Goal: Connect with others: Connect with others

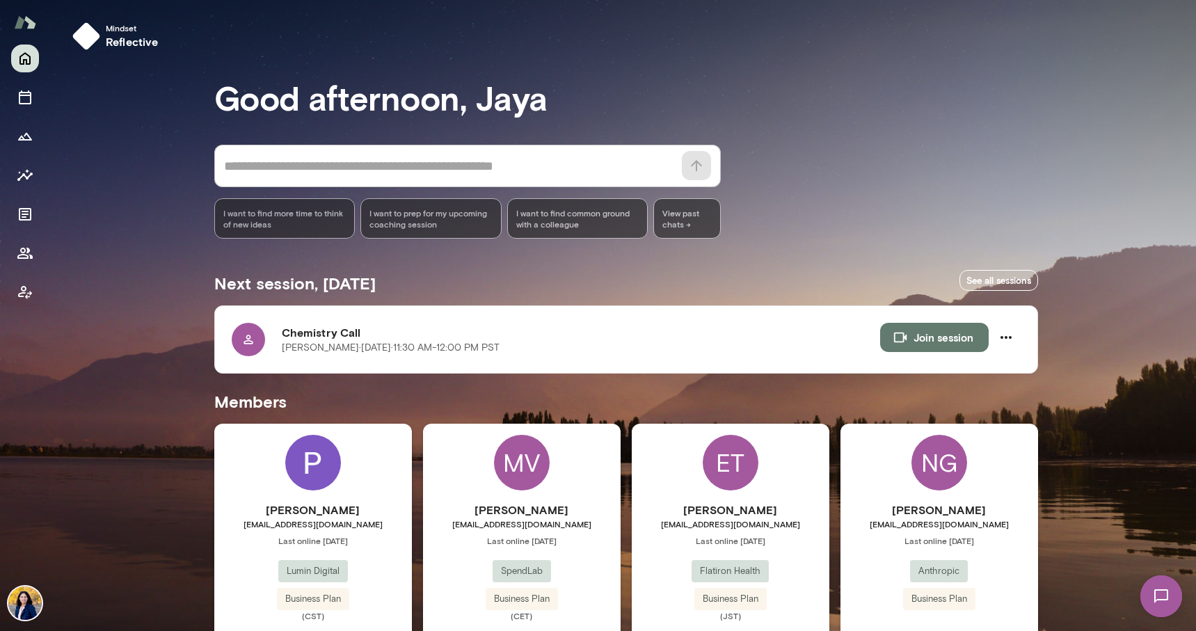
scroll to position [58, 0]
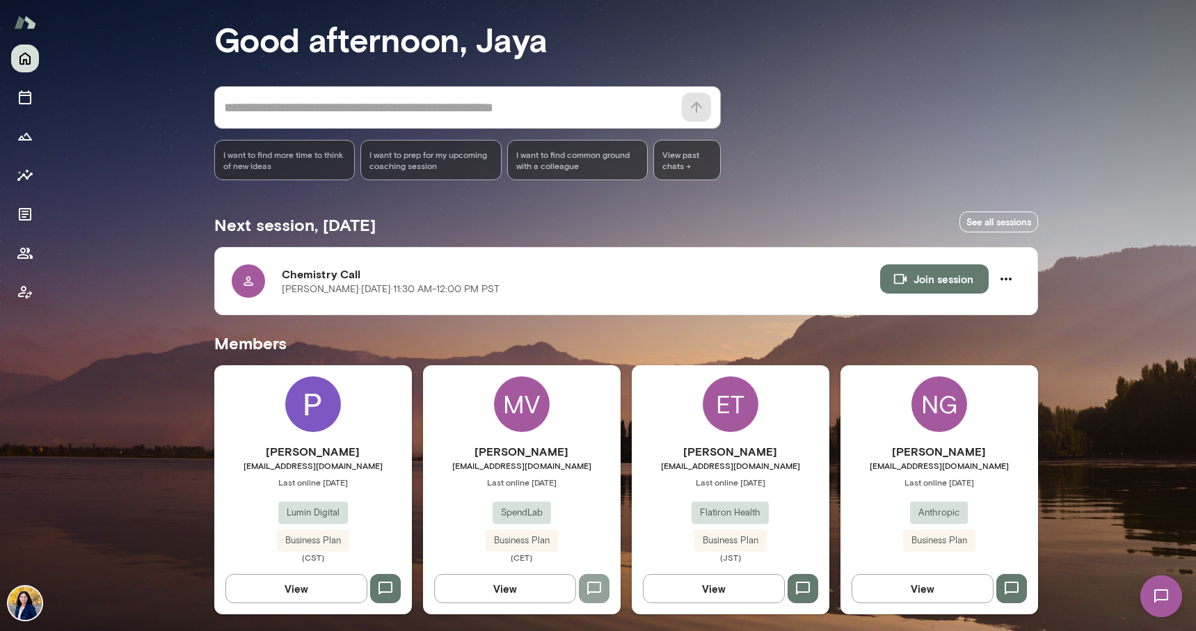
click at [595, 586] on icon "button" at bounding box center [594, 588] width 17 height 17
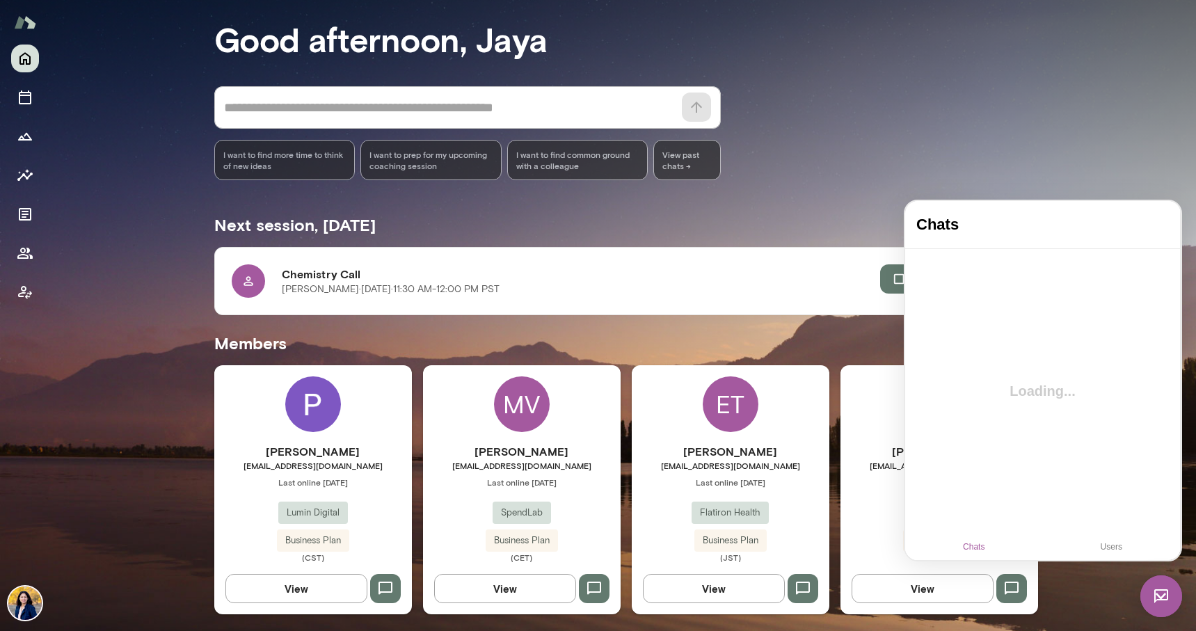
scroll to position [0, 0]
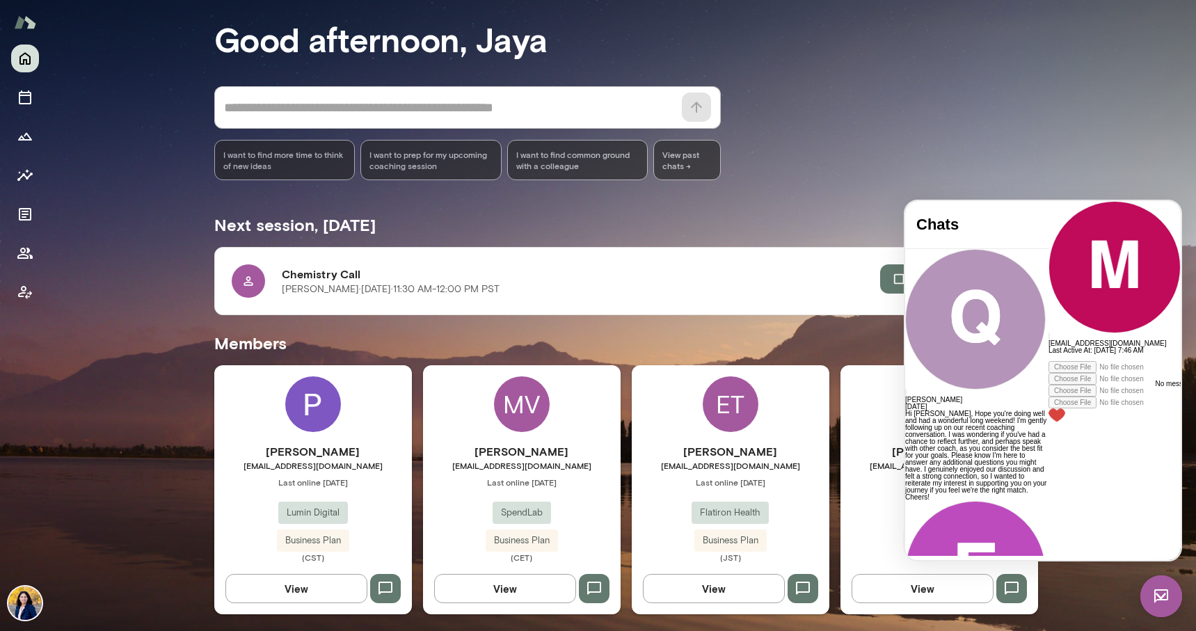
click at [803, 334] on h5 "Members" at bounding box center [625, 343] width 823 height 22
click at [1049, 146] on div "Mindset reflective Good afternoon, [PERSON_NAME] * ​ ​ I want to find more time…" at bounding box center [622, 286] width 1145 height 689
click at [796, 590] on icon "button" at bounding box center [803, 587] width 14 height 13
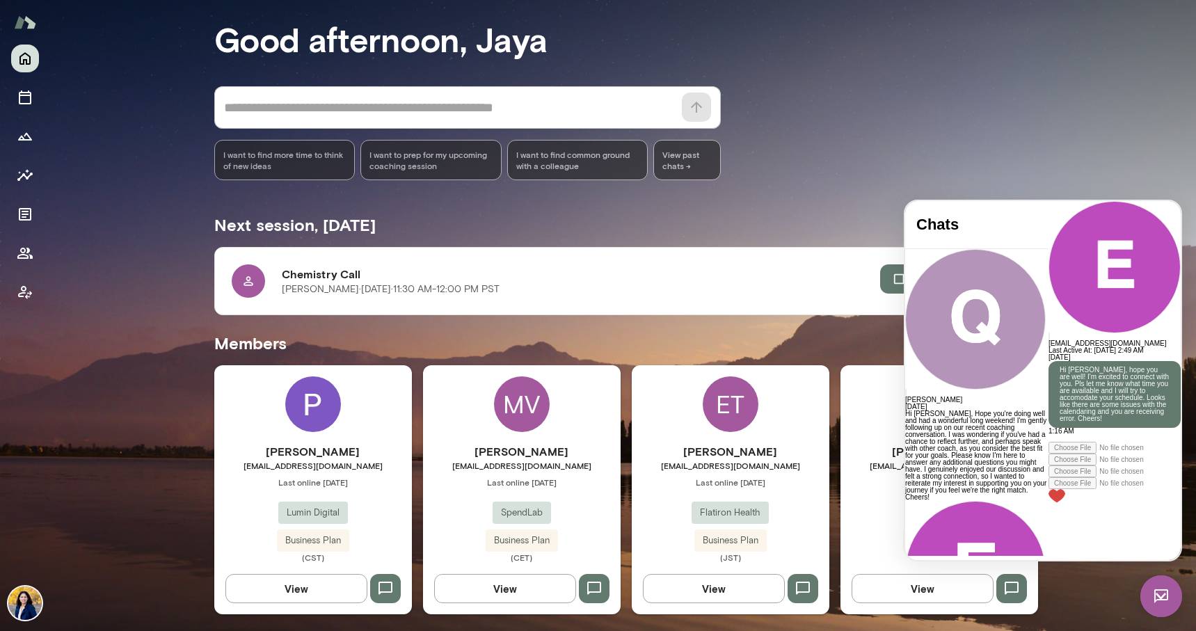
click at [830, 332] on h5 "Members" at bounding box center [625, 343] width 823 height 22
click at [1100, 586] on div "Mindset reflective Good afternoon, [PERSON_NAME] * ​ ​ I want to find more time…" at bounding box center [622, 286] width 1145 height 689
click at [1012, 587] on icon "button" at bounding box center [1011, 588] width 17 height 17
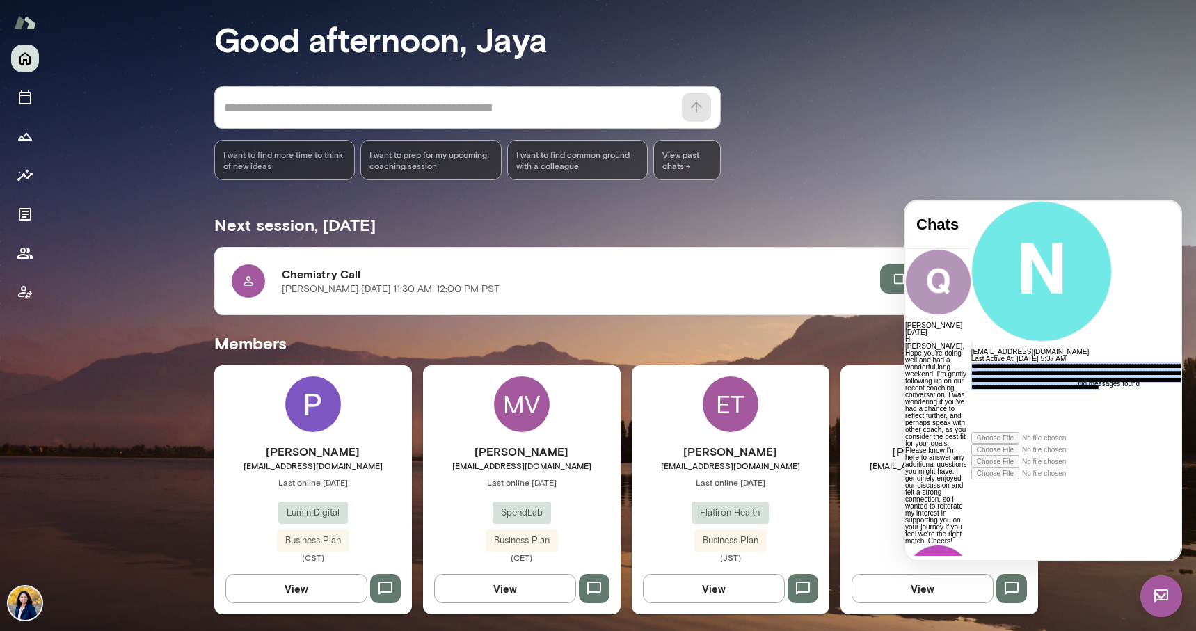
drag, startPoint x: 1129, startPoint y: 501, endPoint x: 919, endPoint y: 446, distance: 217.8
click at [971, 446] on div "**********" at bounding box center [1097, 420] width 252 height 117
copy div "**********"
click at [1024, 432] on div "**********" at bounding box center [1097, 397] width 252 height 70
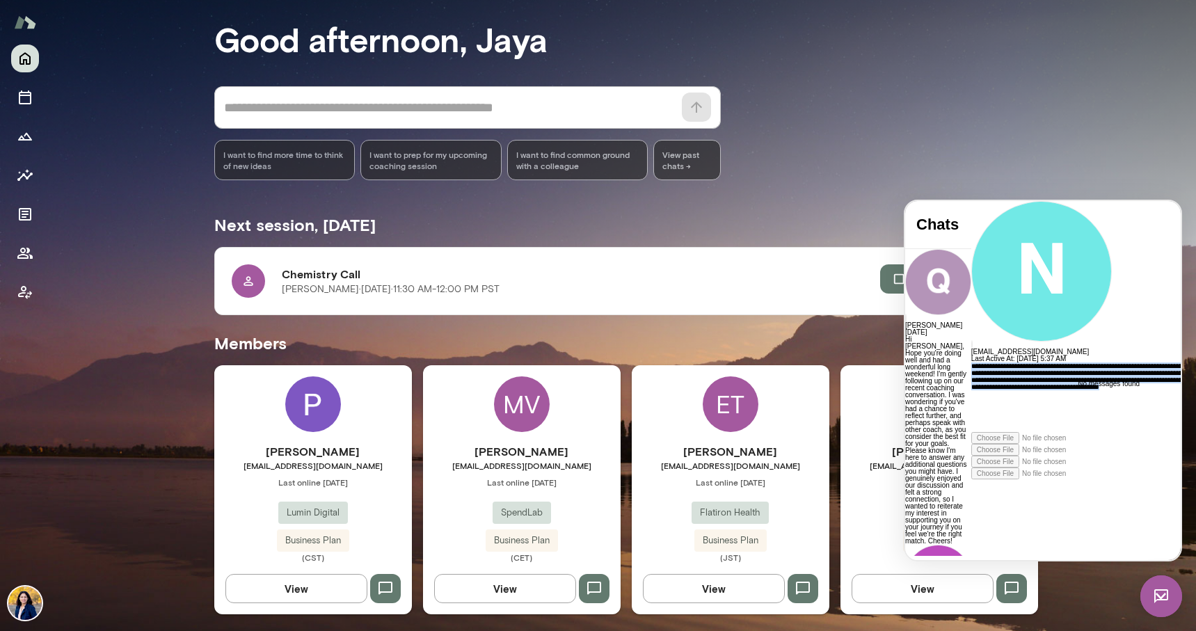
drag, startPoint x: 928, startPoint y: 469, endPoint x: 1133, endPoint y: 518, distance: 211.0
click at [1133, 432] on div "**********" at bounding box center [1097, 397] width 252 height 70
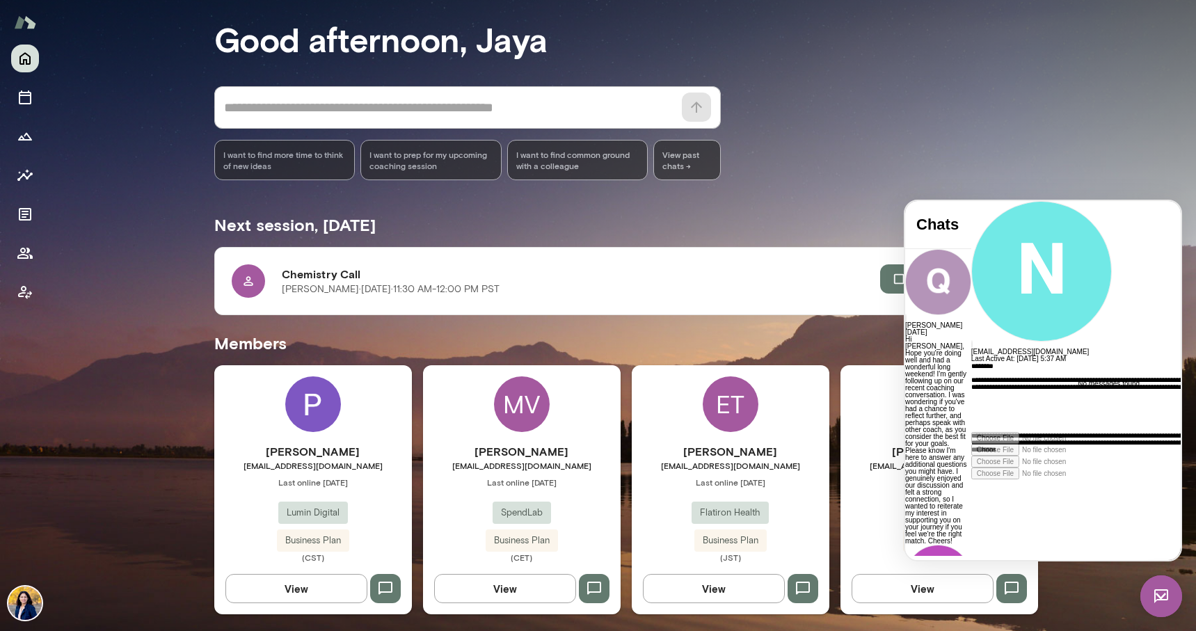
scroll to position [56, 0]
click at [1036, 432] on p "**********" at bounding box center [1083, 404] width 224 height 56
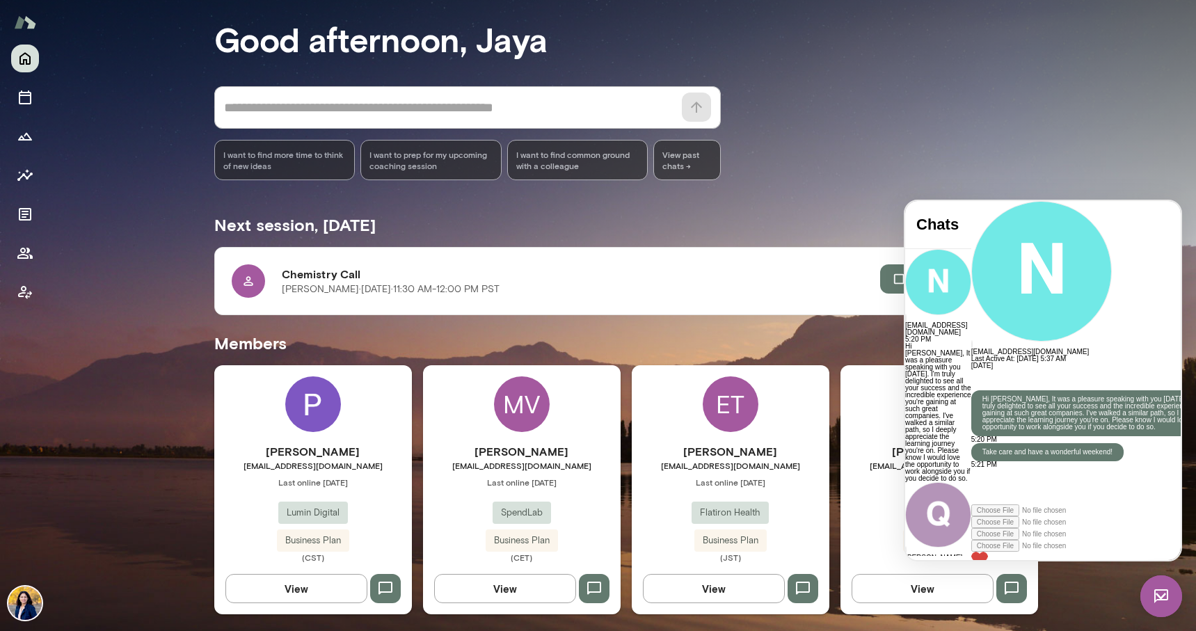
scroll to position [71, 0]
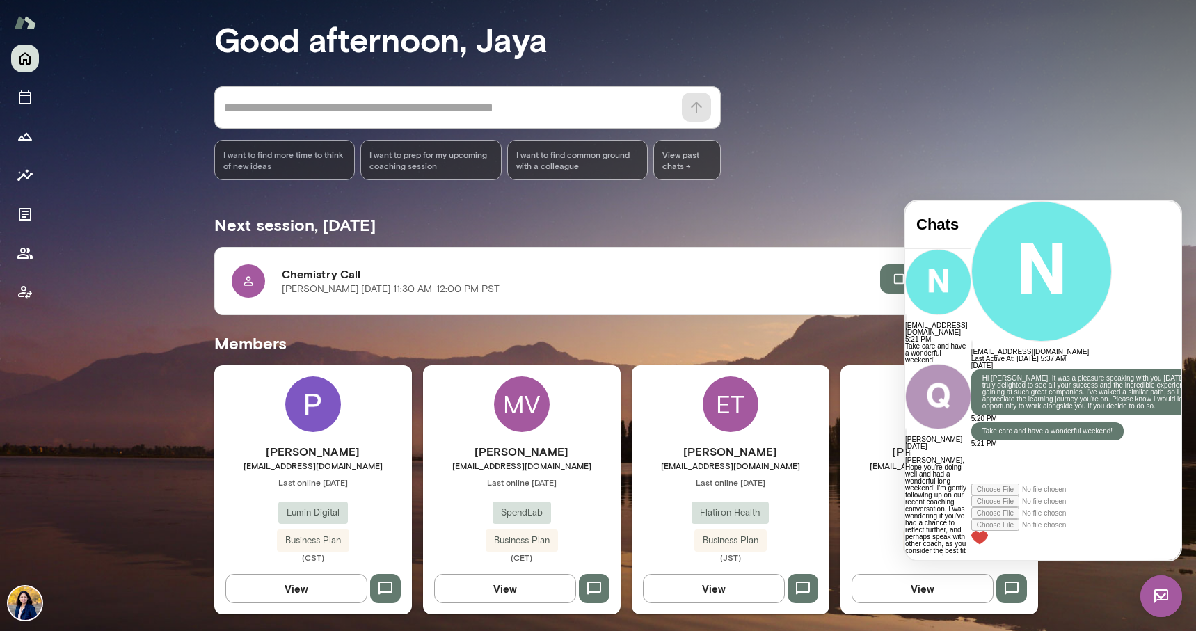
click at [1030, 175] on div "* ​ ​ I want to find more time to think of new ideas I want to prep for my upco…" at bounding box center [625, 133] width 823 height 94
click at [303, 399] on img at bounding box center [313, 404] width 56 height 56
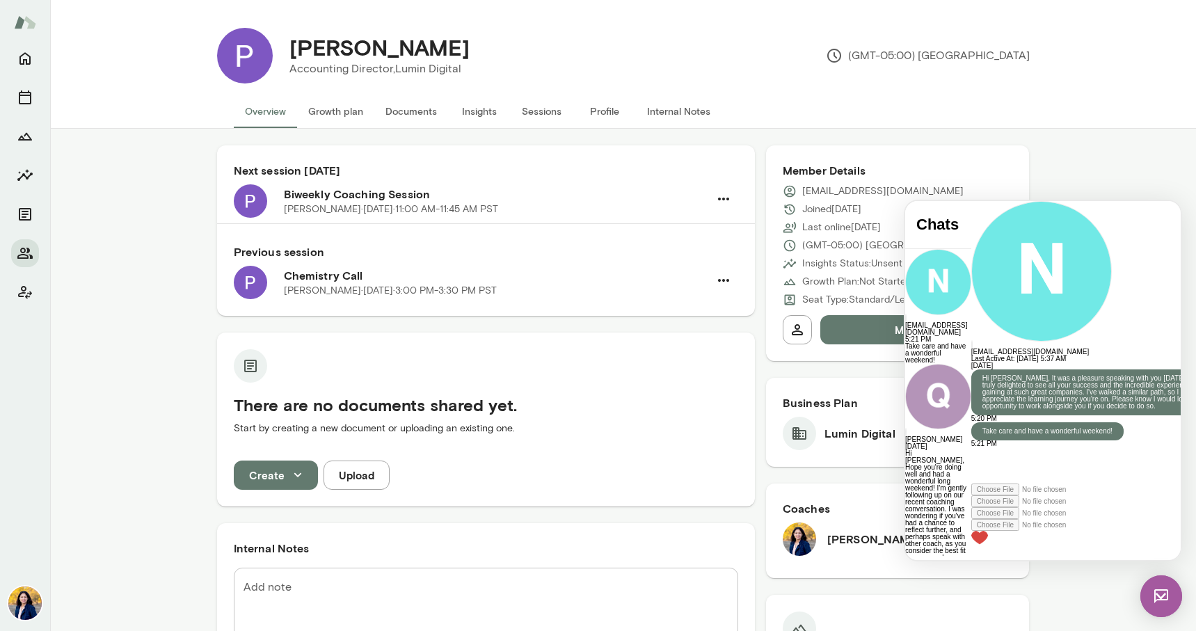
click at [1129, 209] on div "[EMAIL_ADDRESS][DOMAIN_NAME] Last Active At: [DATE] 5:37 AM" at bounding box center [1097, 281] width 252 height 161
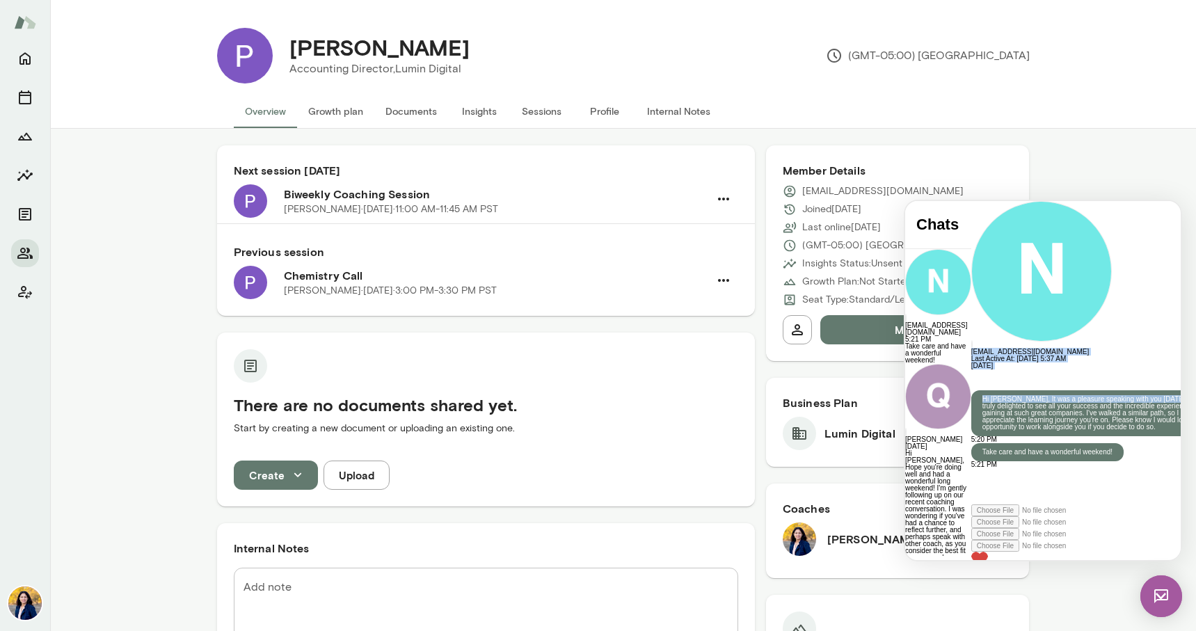
drag, startPoint x: 1122, startPoint y: 201, endPoint x: 1129, endPoint y: 264, distance: 63.7
click at [1129, 264] on div "[EMAIL_ADDRESS][DOMAIN_NAME] Last Active At: [DATE] 5:37 AM [DATE] Hi Neha, It …" at bounding box center [1097, 380] width 252 height 359
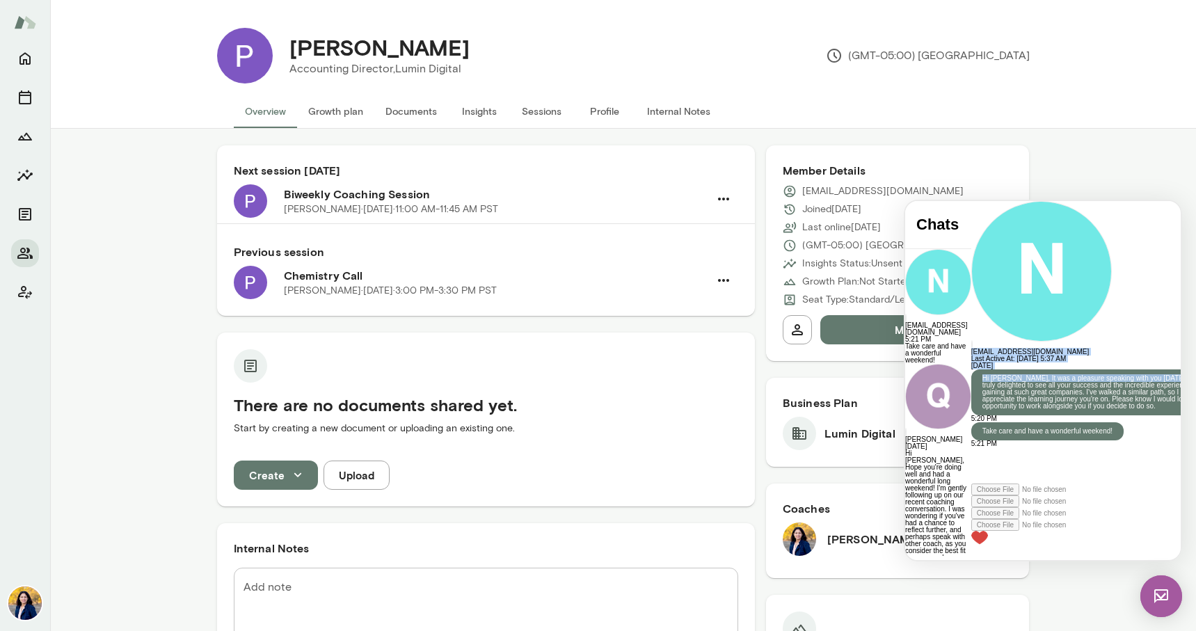
click at [1132, 225] on div "[EMAIL_ADDRESS][DOMAIN_NAME] Last Active At: [DATE] 5:37 AM" at bounding box center [1097, 281] width 252 height 161
click at [971, 362] on div "[DATE] Hi Neha, It was a pleasure speaking with you [DATE]. I'm truly delighted…" at bounding box center [1097, 404] width 252 height 85
click at [1163, 595] on img at bounding box center [1161, 596] width 42 height 42
